Goal: Task Accomplishment & Management: Manage account settings

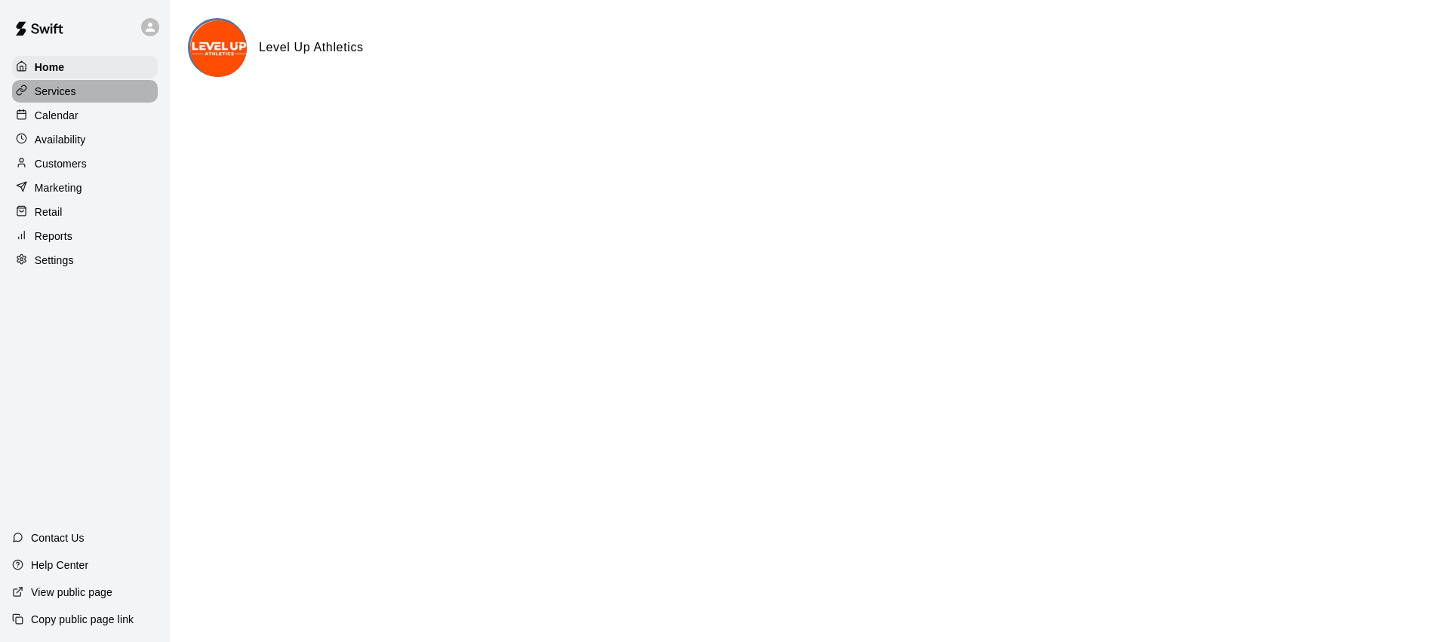
click at [73, 97] on p "Services" at bounding box center [55, 91] width 41 height 15
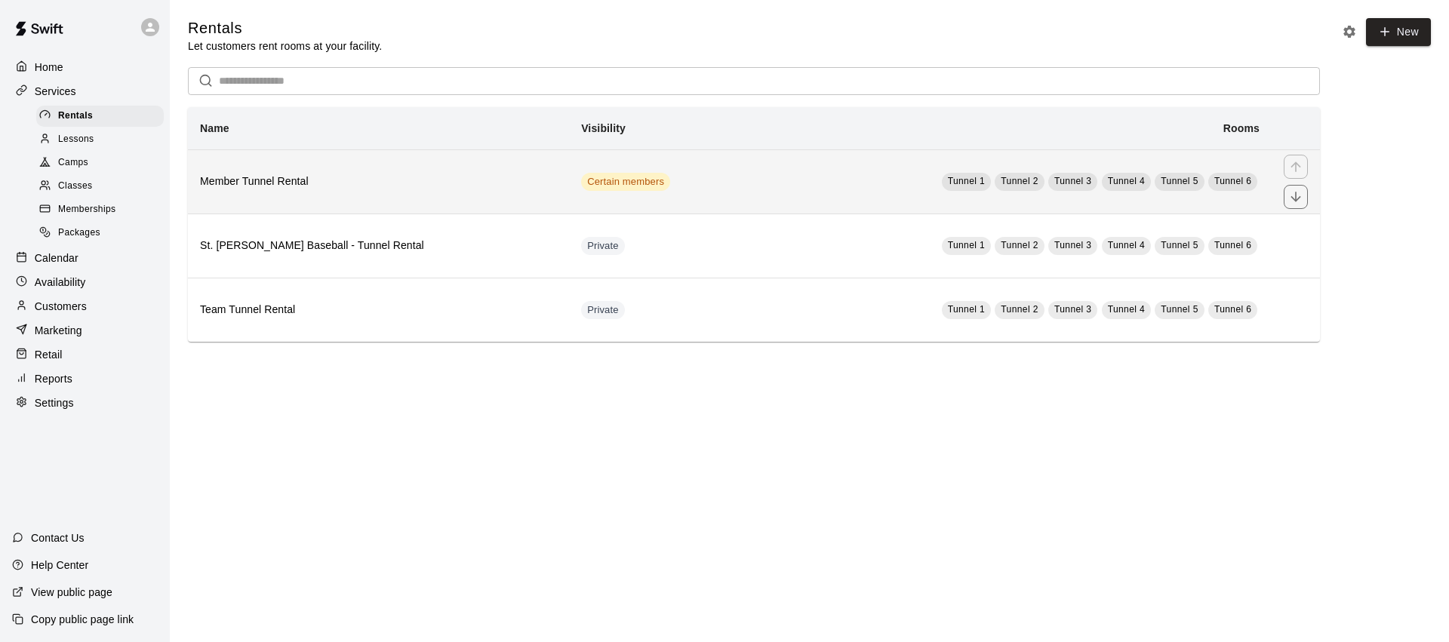
click at [339, 166] on th "Member Tunnel Rental" at bounding box center [378, 181] width 381 height 64
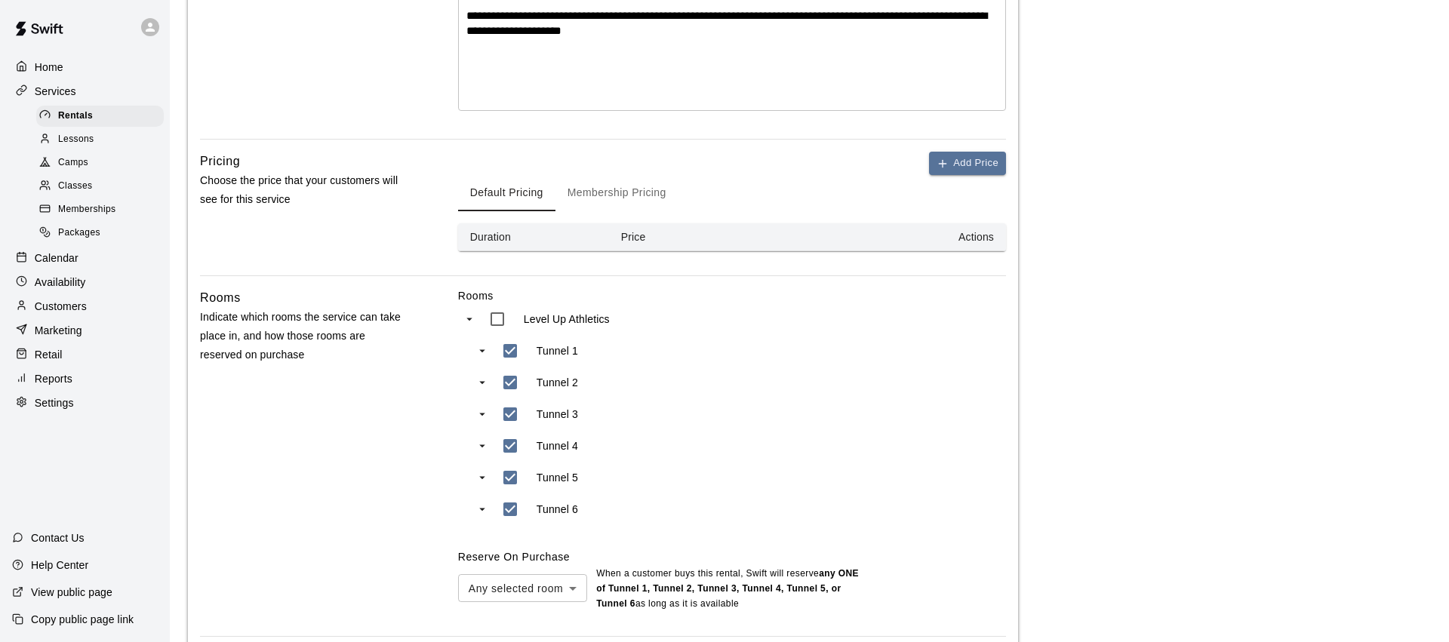
scroll to position [512, 0]
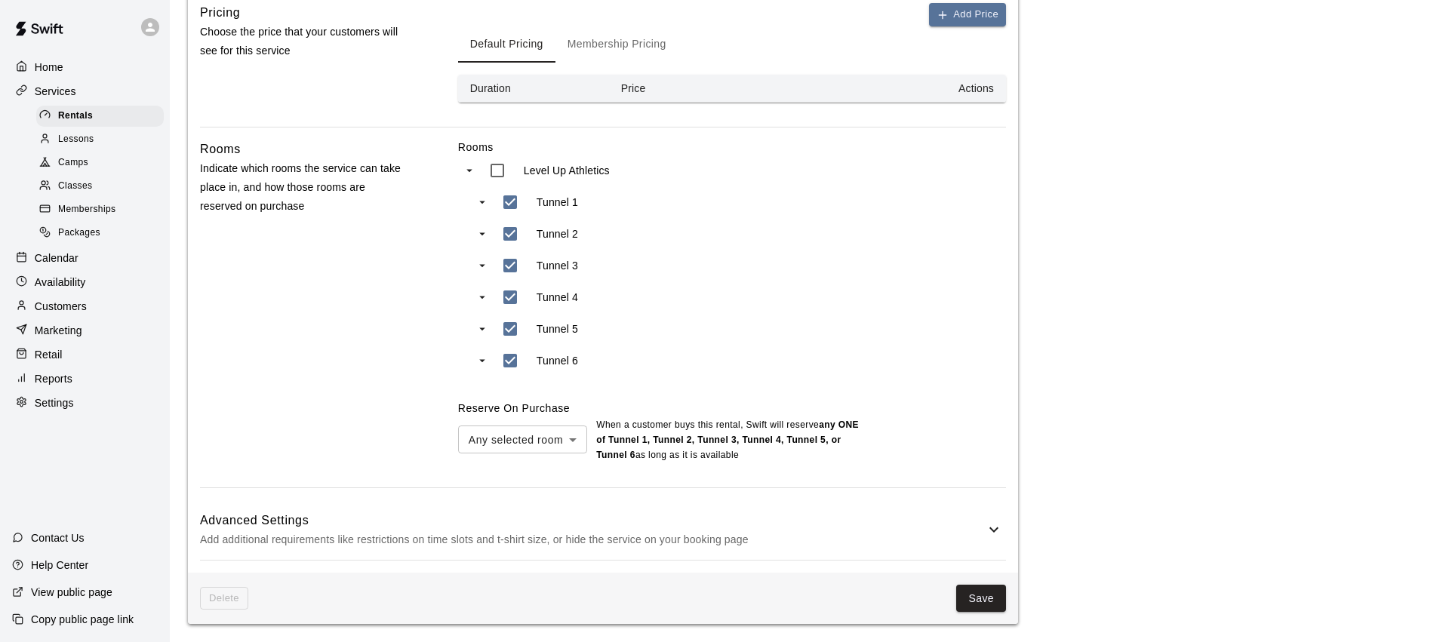
drag, startPoint x: 493, startPoint y: 512, endPoint x: 444, endPoint y: 462, distance: 70.4
click at [493, 512] on h6 "Advanced Settings" at bounding box center [592, 521] width 785 height 20
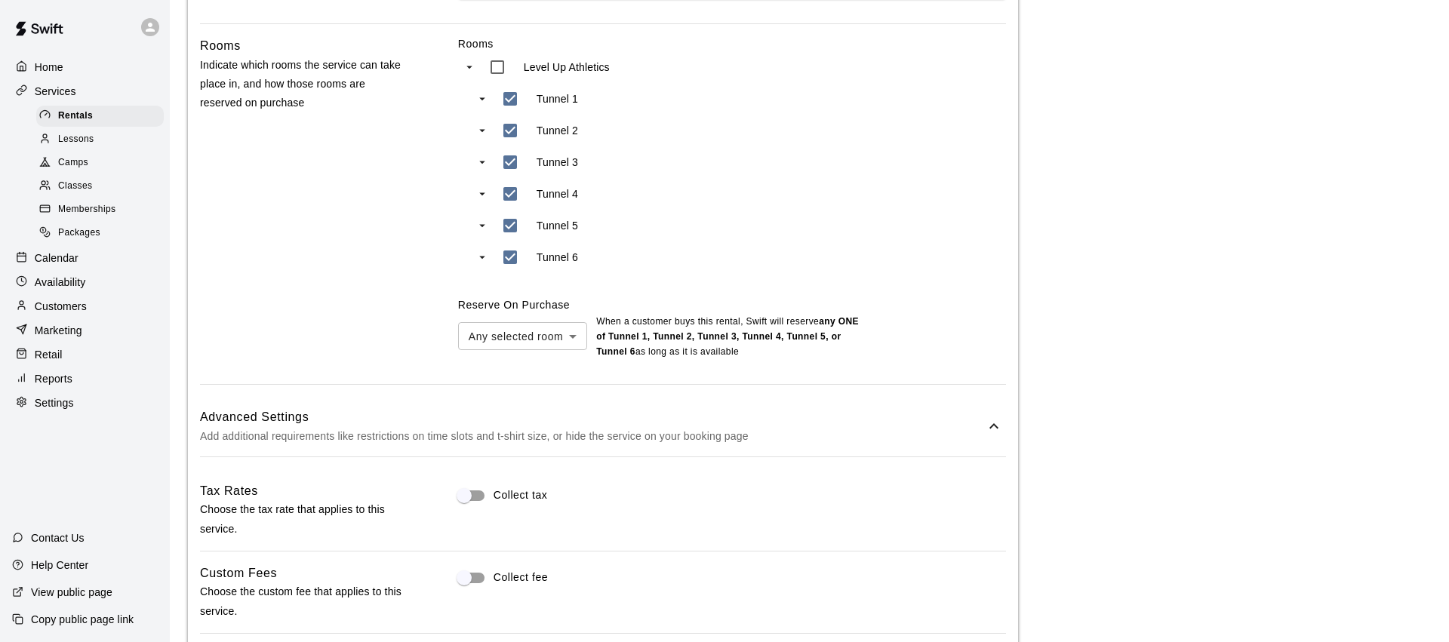
scroll to position [483, 0]
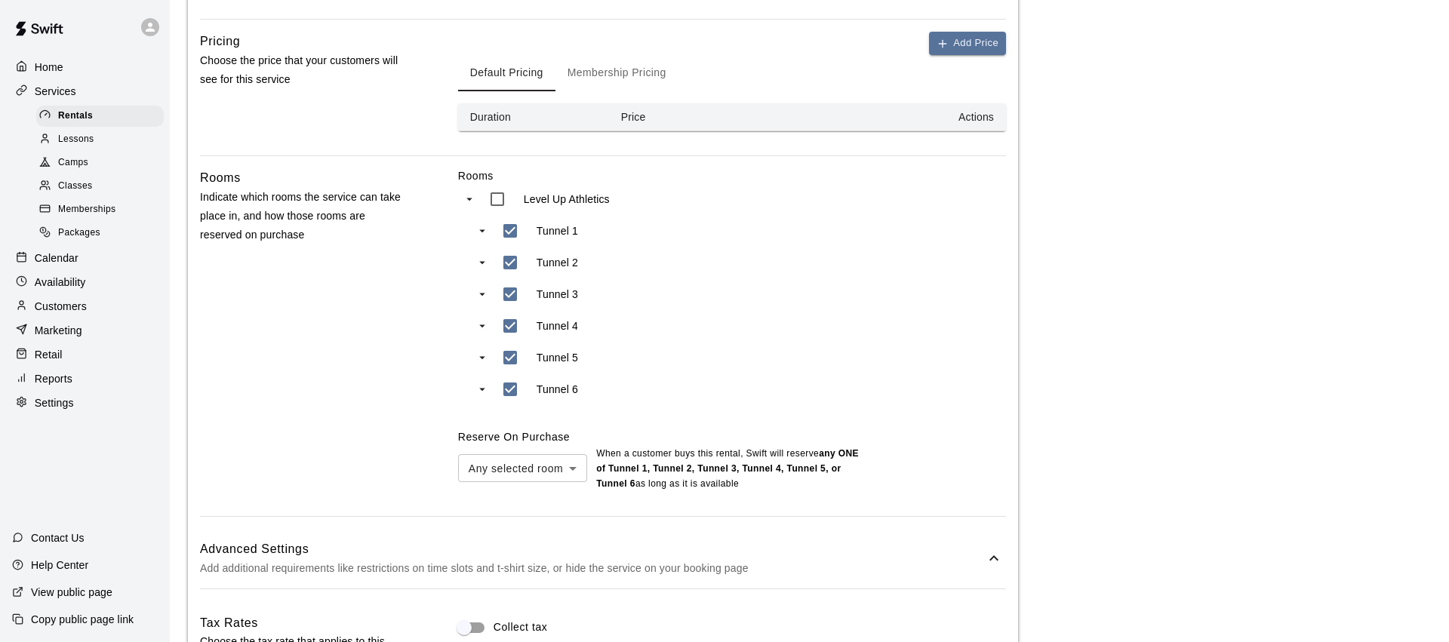
drag, startPoint x: 603, startPoint y: 70, endPoint x: 426, endPoint y: 238, distance: 244.4
click at [603, 70] on button "Membership Pricing" at bounding box center [616, 73] width 123 height 36
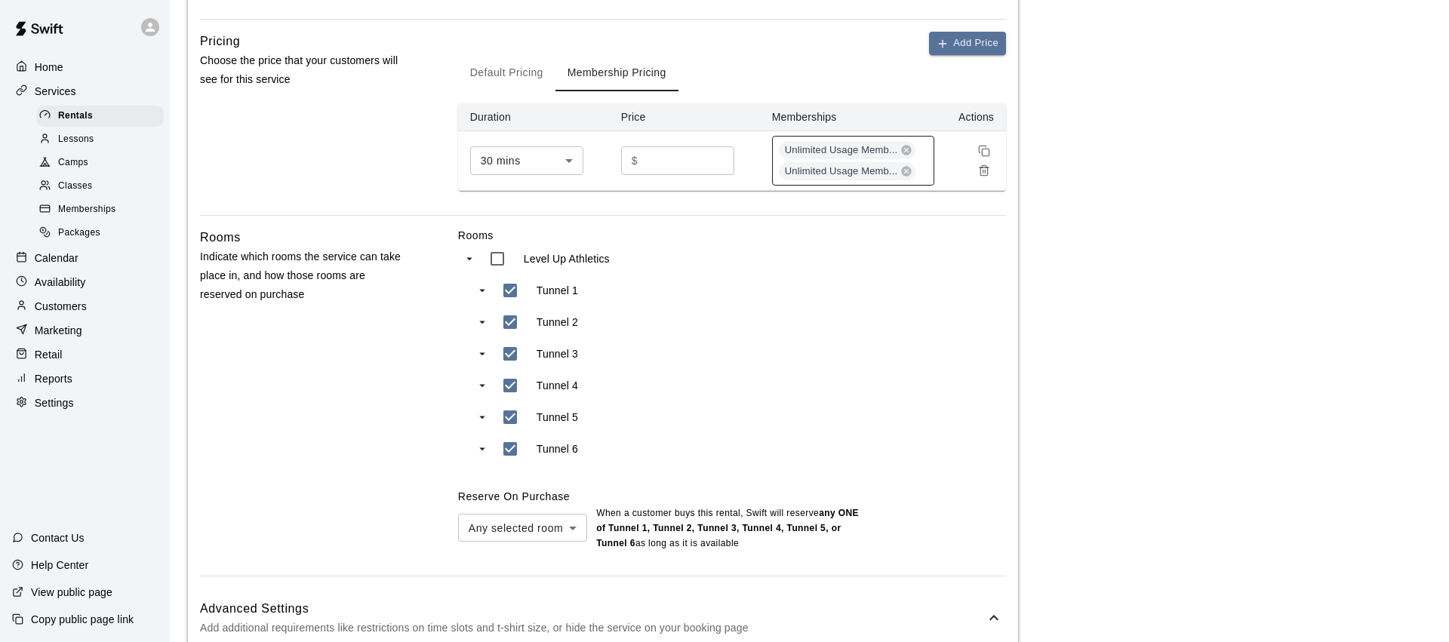
click at [928, 171] on div "Unlimited Usage Memb... Unlimited Usage Memb..." at bounding box center [853, 161] width 162 height 50
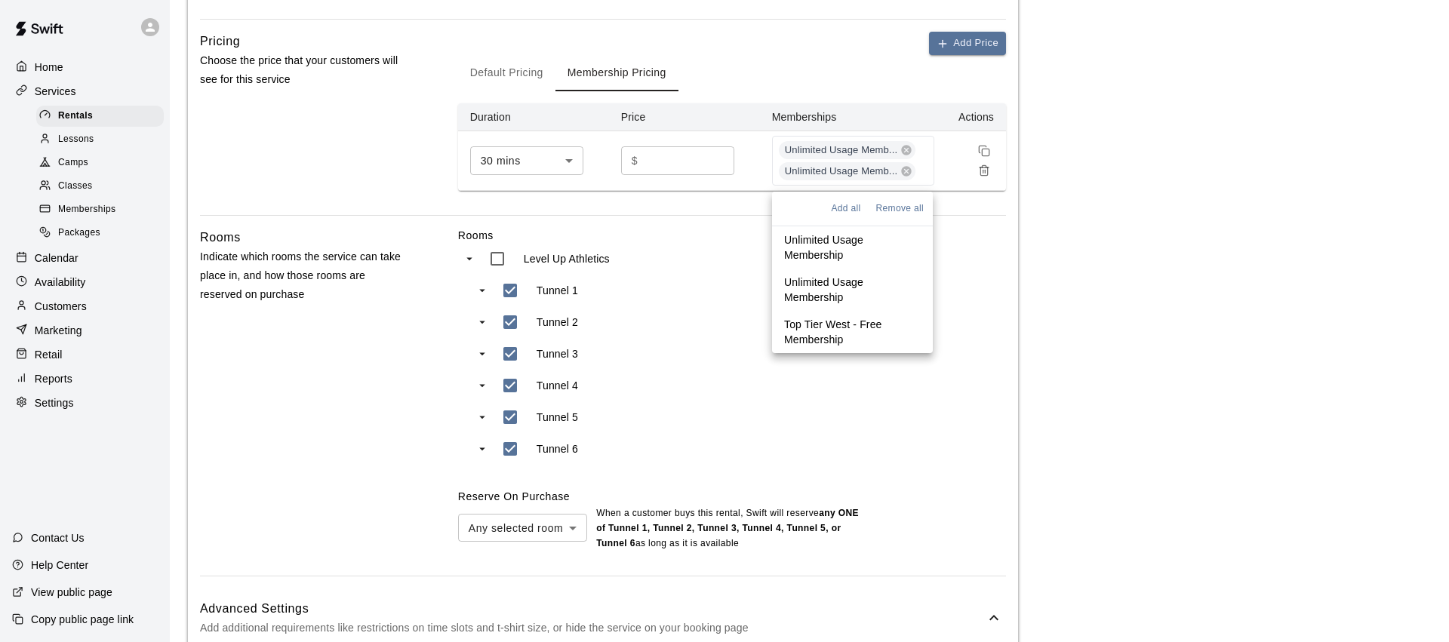
click at [859, 327] on p "Top Tier West - Free Membership" at bounding box center [852, 332] width 137 height 30
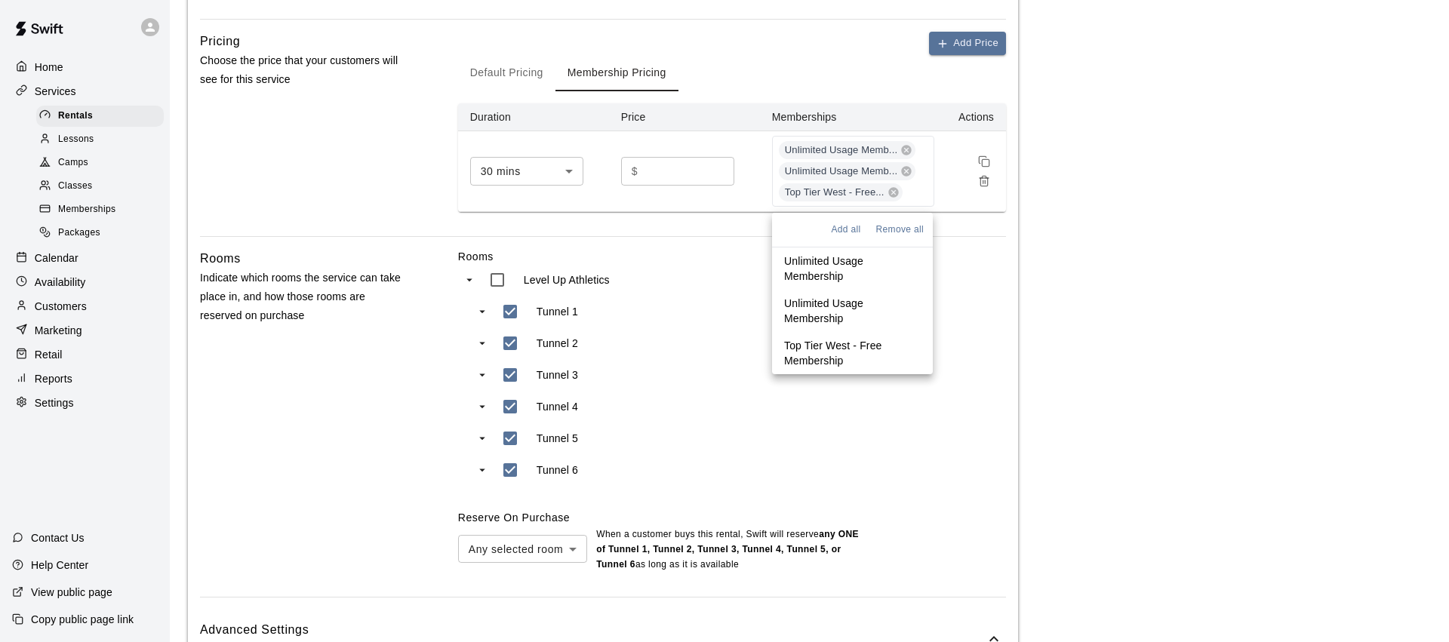
click at [1107, 141] on main "**********" at bounding box center [809, 442] width 1243 height 1815
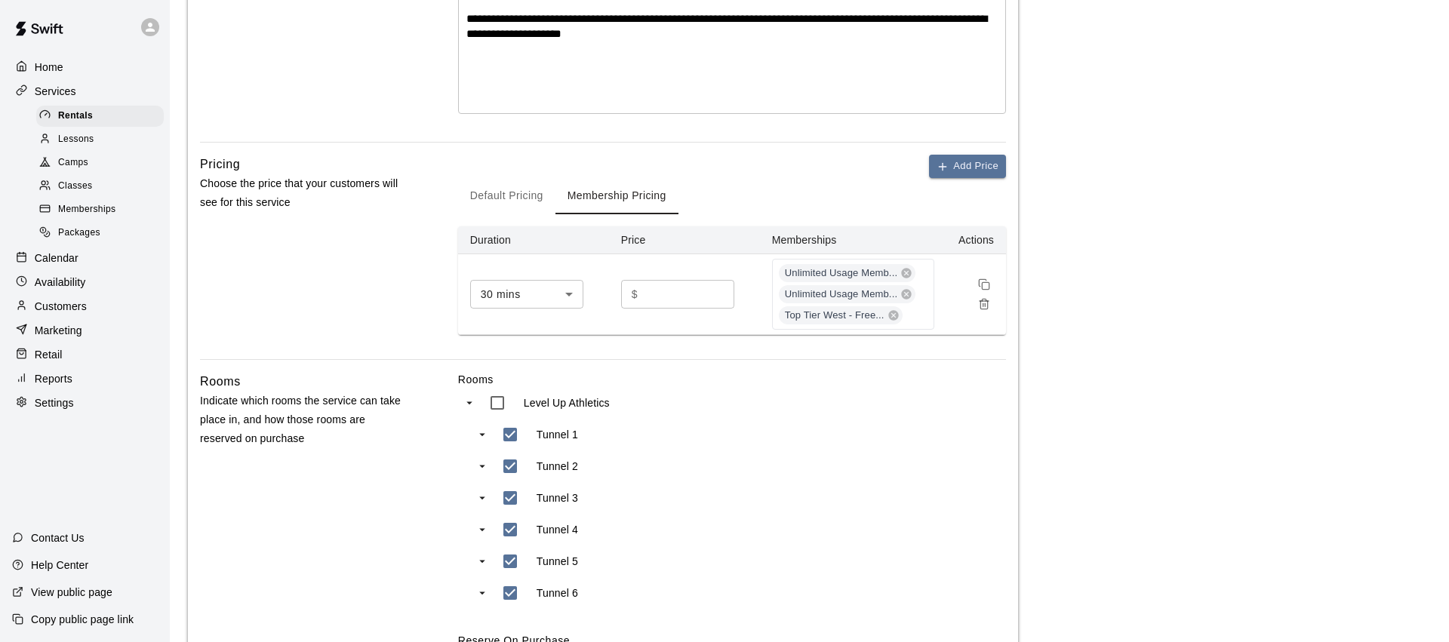
scroll to position [1209, 0]
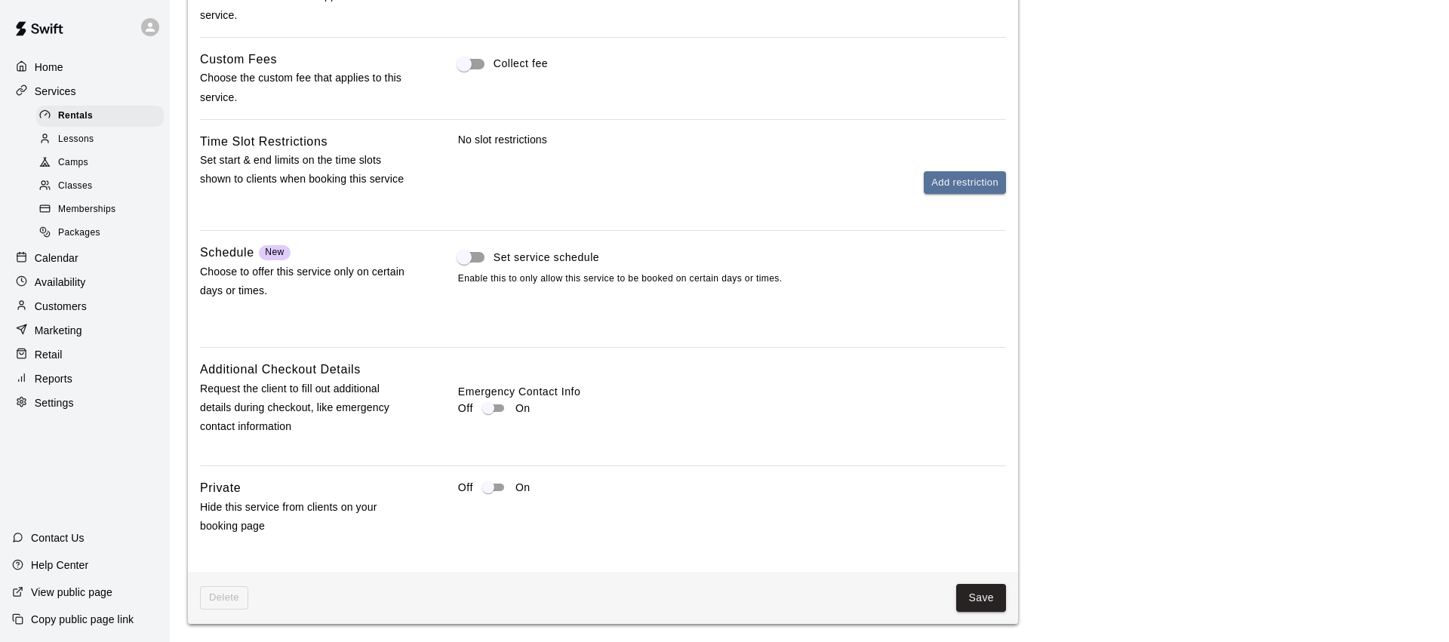
click at [983, 599] on button "Save" at bounding box center [981, 598] width 50 height 28
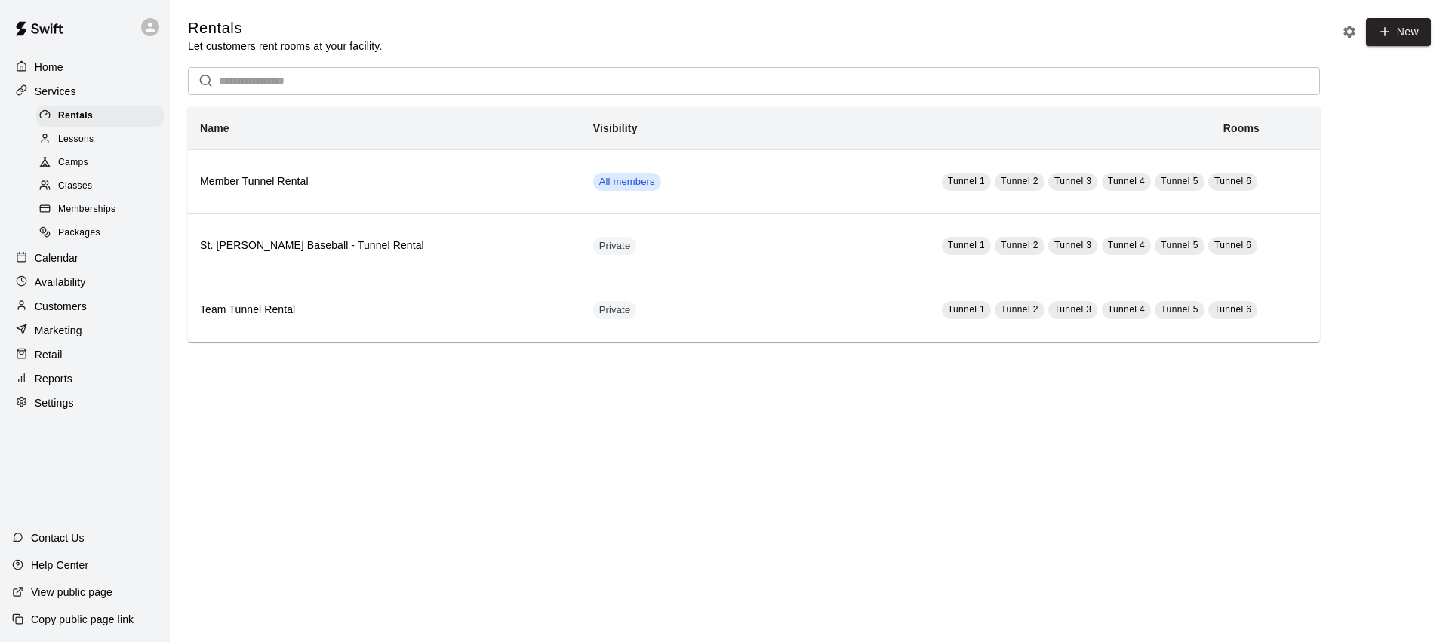
drag, startPoint x: 78, startPoint y: 204, endPoint x: 123, endPoint y: 195, distance: 45.3
click at [78, 204] on span "Memberships" at bounding box center [86, 209] width 57 height 15
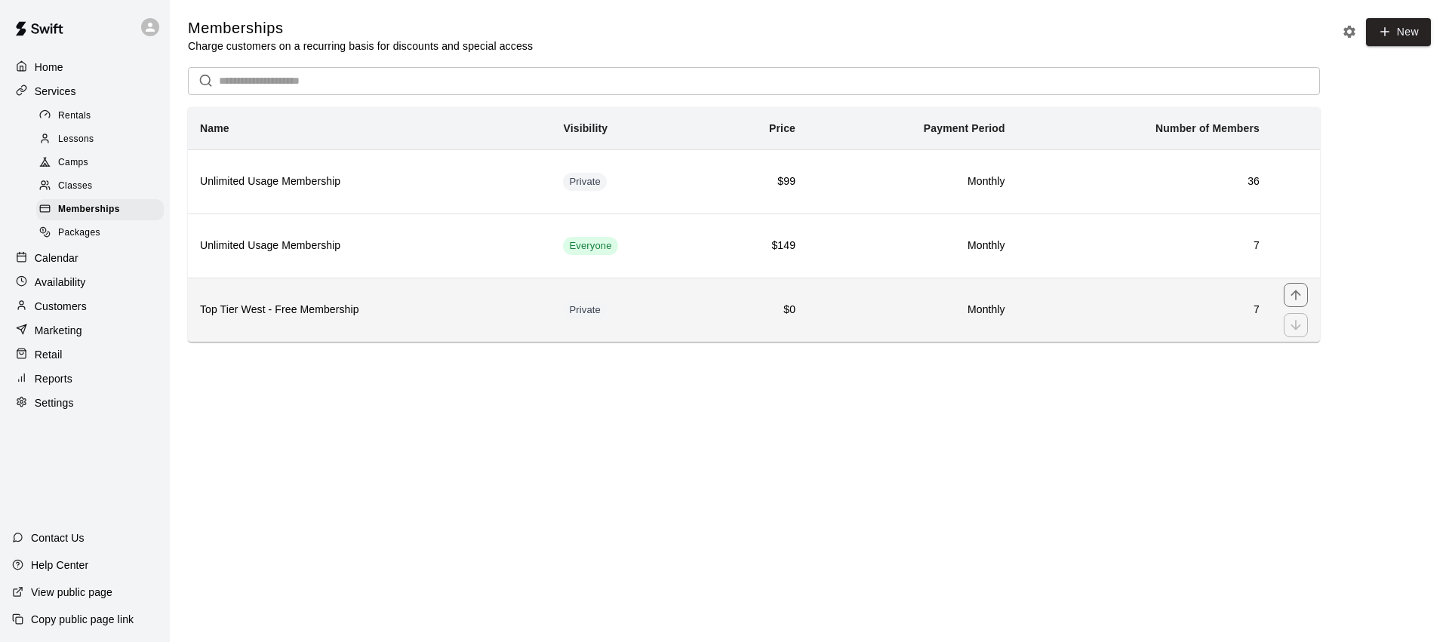
click at [450, 305] on h6 "Top Tier West - Free Membership" at bounding box center [369, 310] width 339 height 17
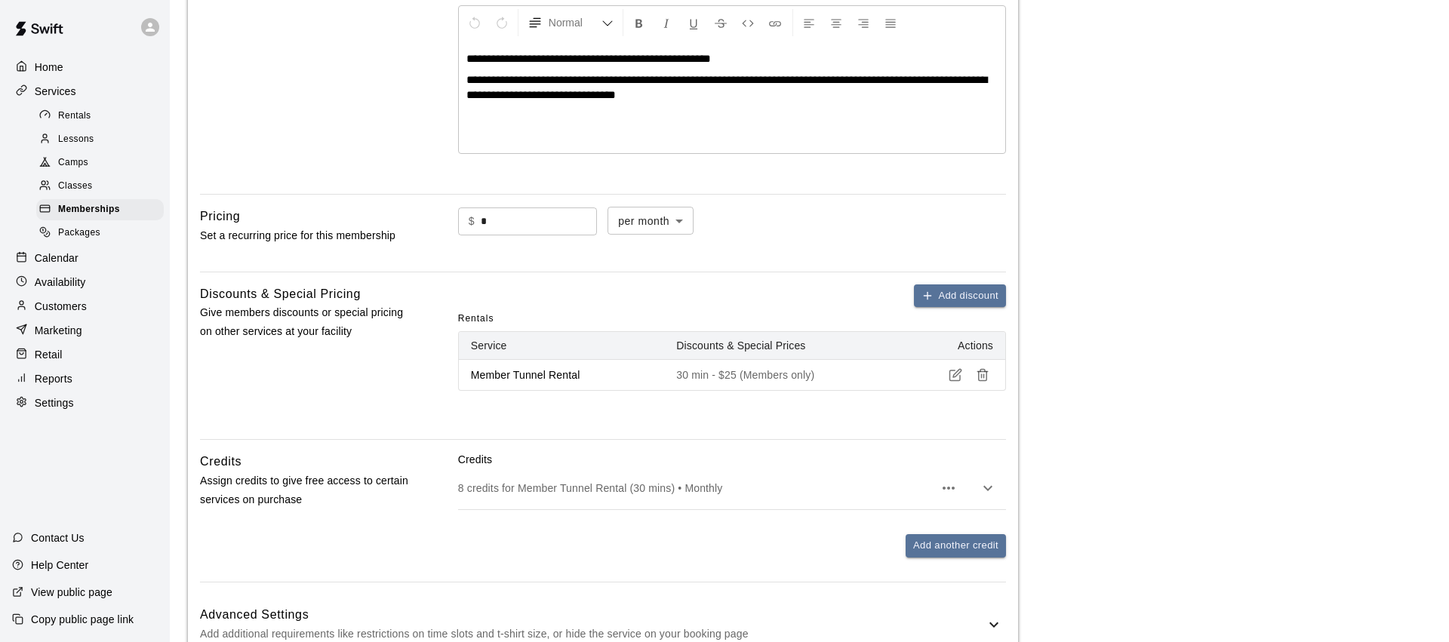
scroll to position [115, 0]
